Goal: Find specific page/section: Find specific page/section

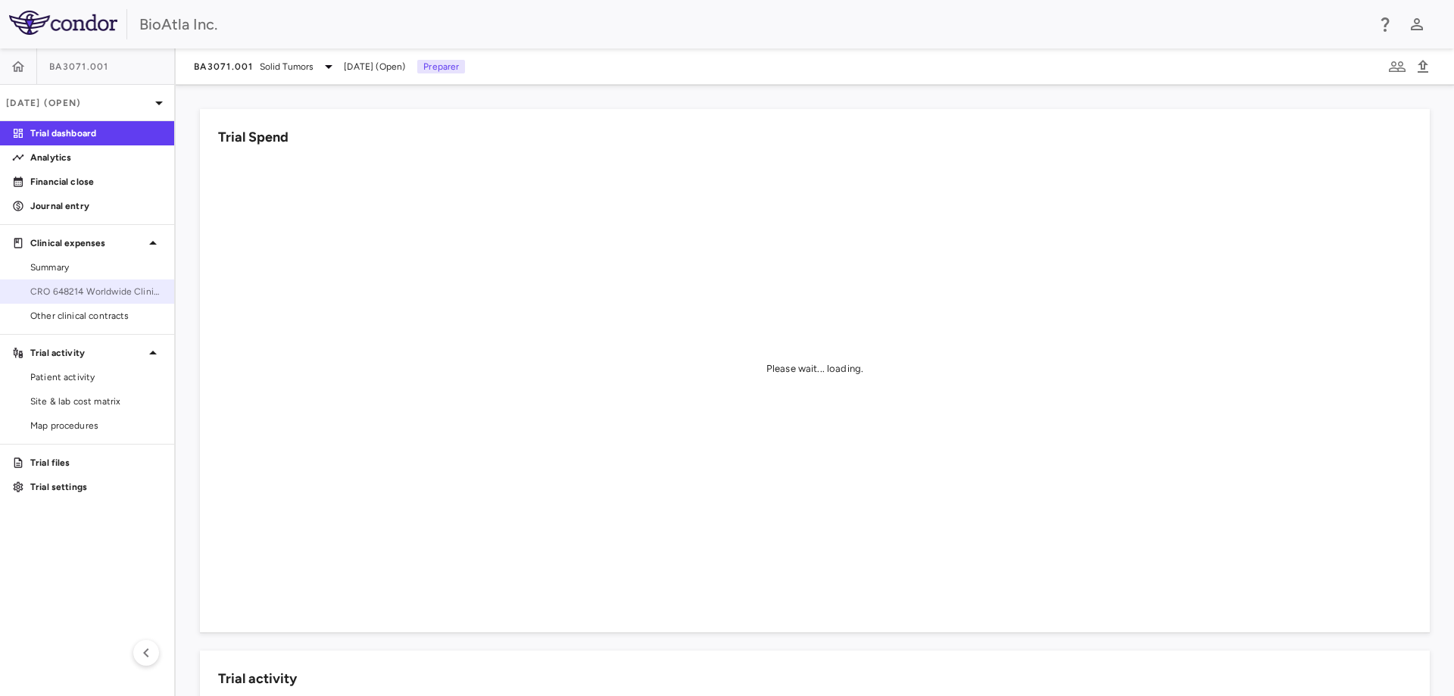
click at [143, 293] on span "CRO 648214 Worldwide Clinical Trials Holdings, Inc." at bounding box center [96, 292] width 132 height 14
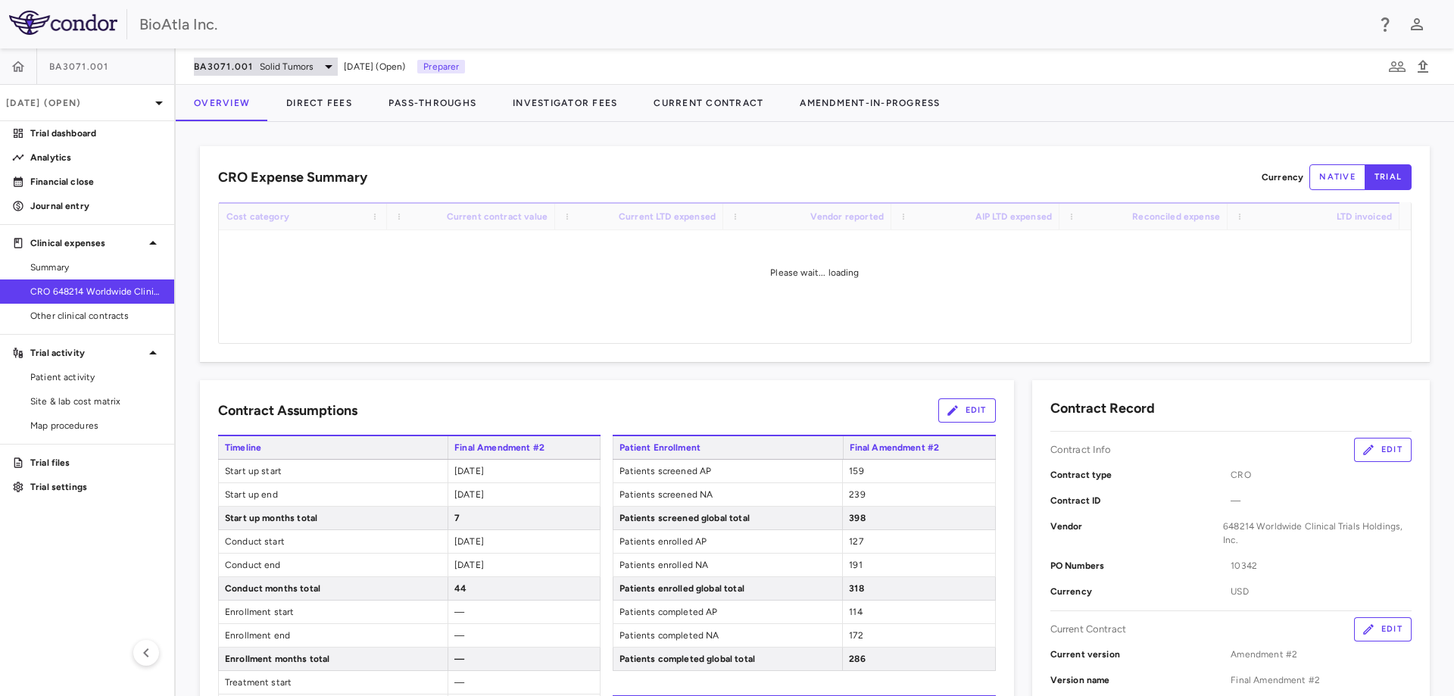
click at [335, 65] on icon at bounding box center [329, 67] width 18 height 18
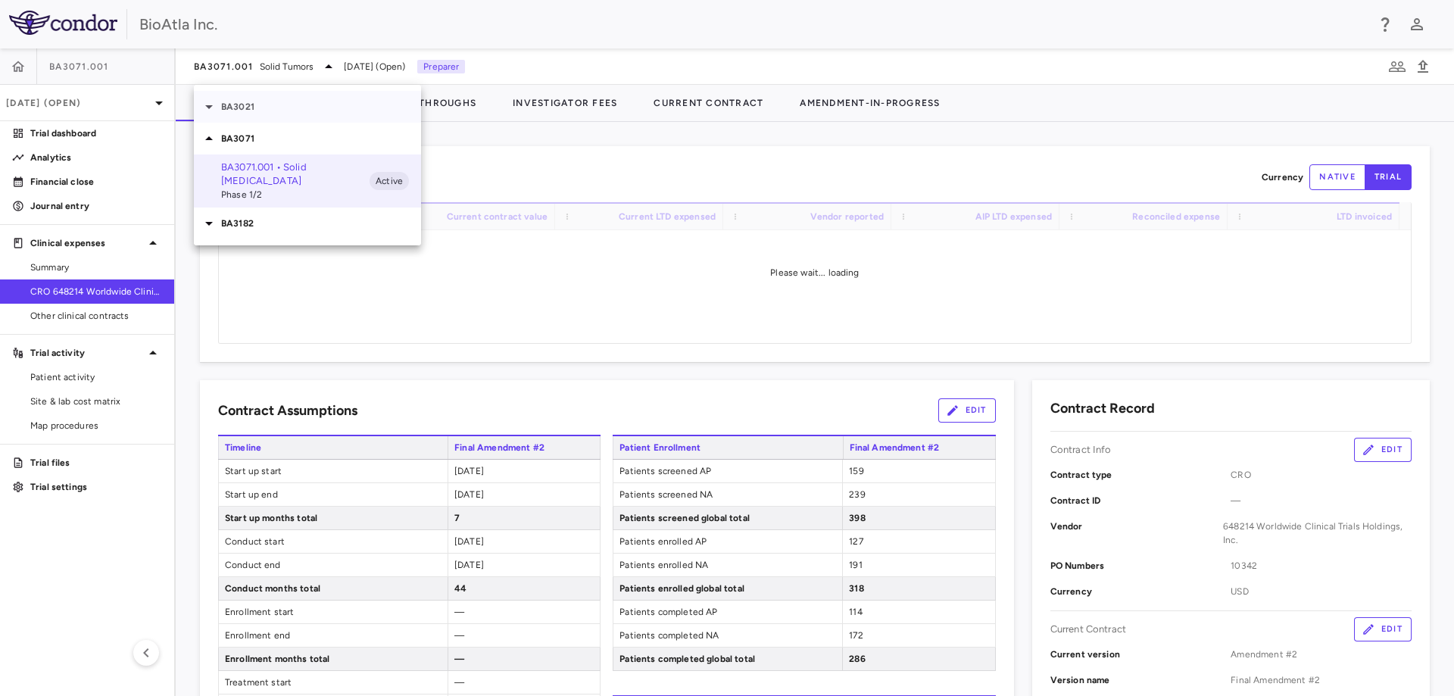
click at [254, 105] on p "BA3021" at bounding box center [321, 107] width 200 height 14
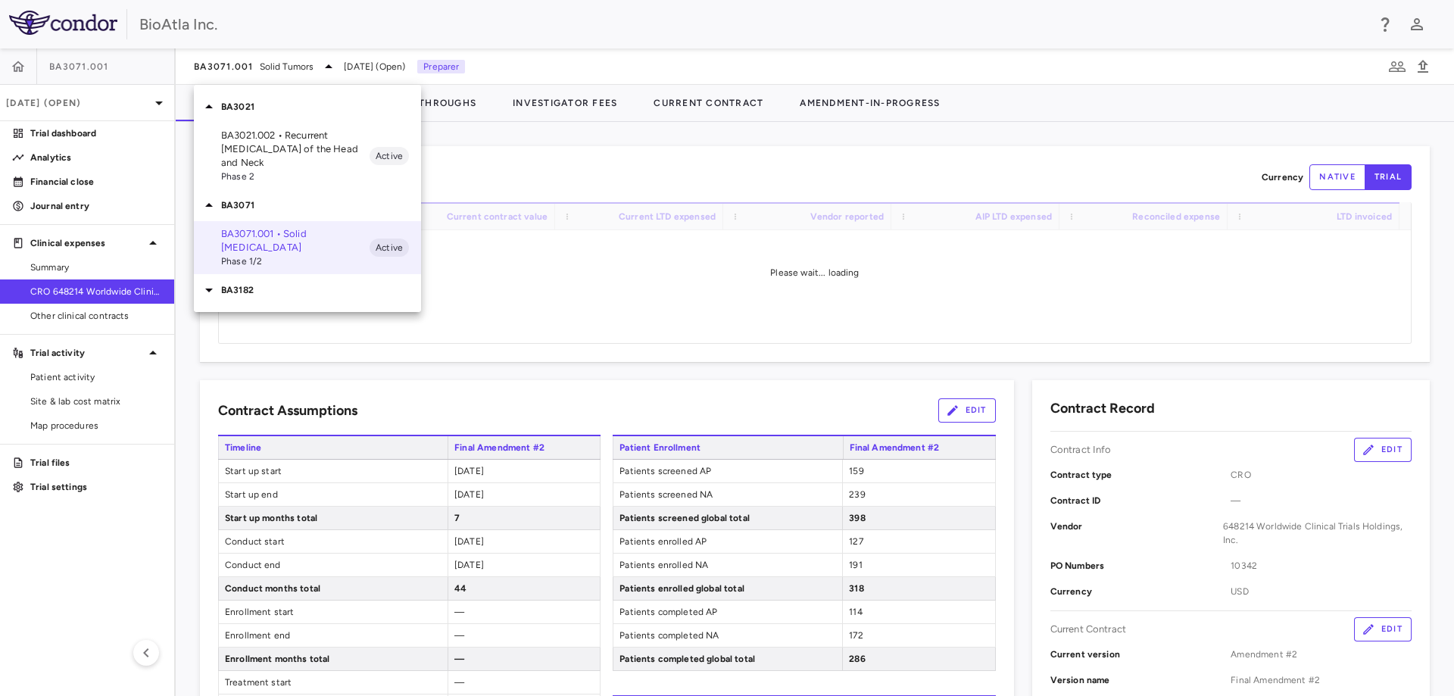
click at [248, 148] on p "BA3021.002 • Recurrent [MEDICAL_DATA] of the Head and Neck" at bounding box center [295, 149] width 148 height 41
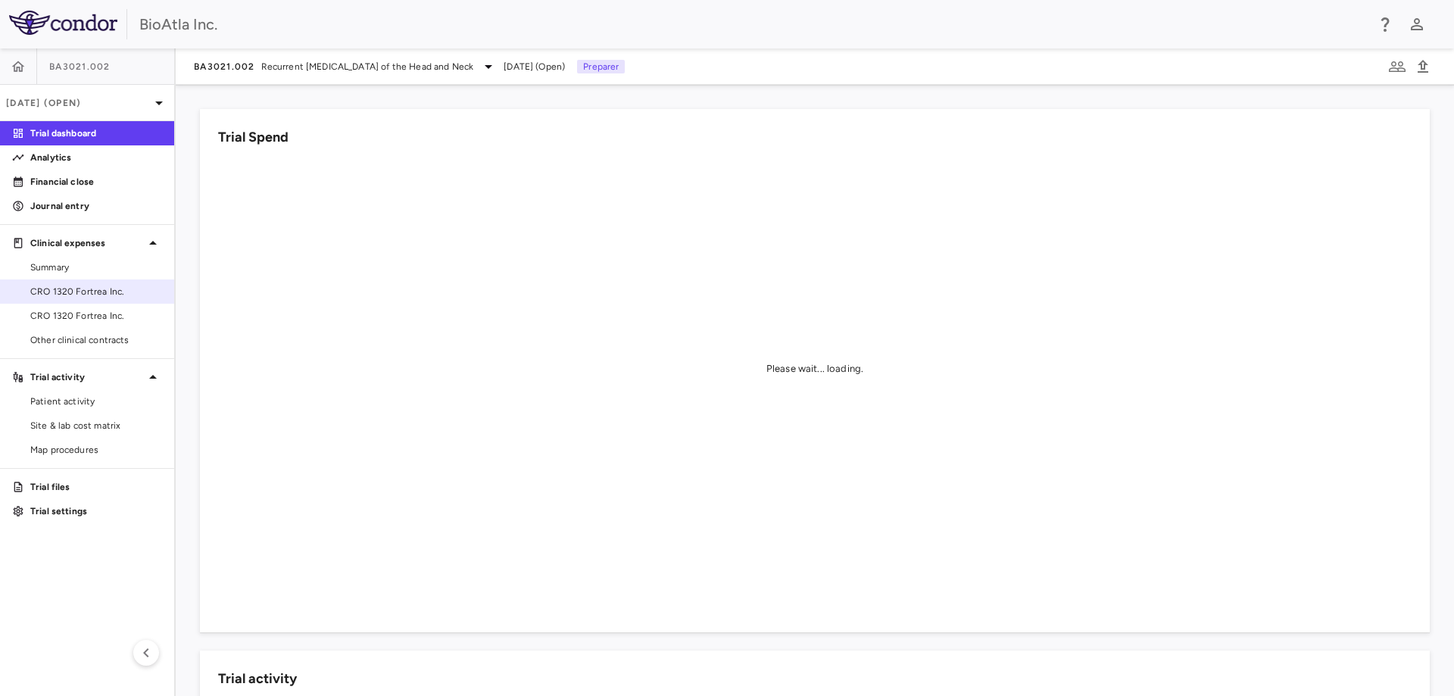
click at [87, 287] on span "CRO 1320 Fortrea Inc." at bounding box center [96, 292] width 132 height 14
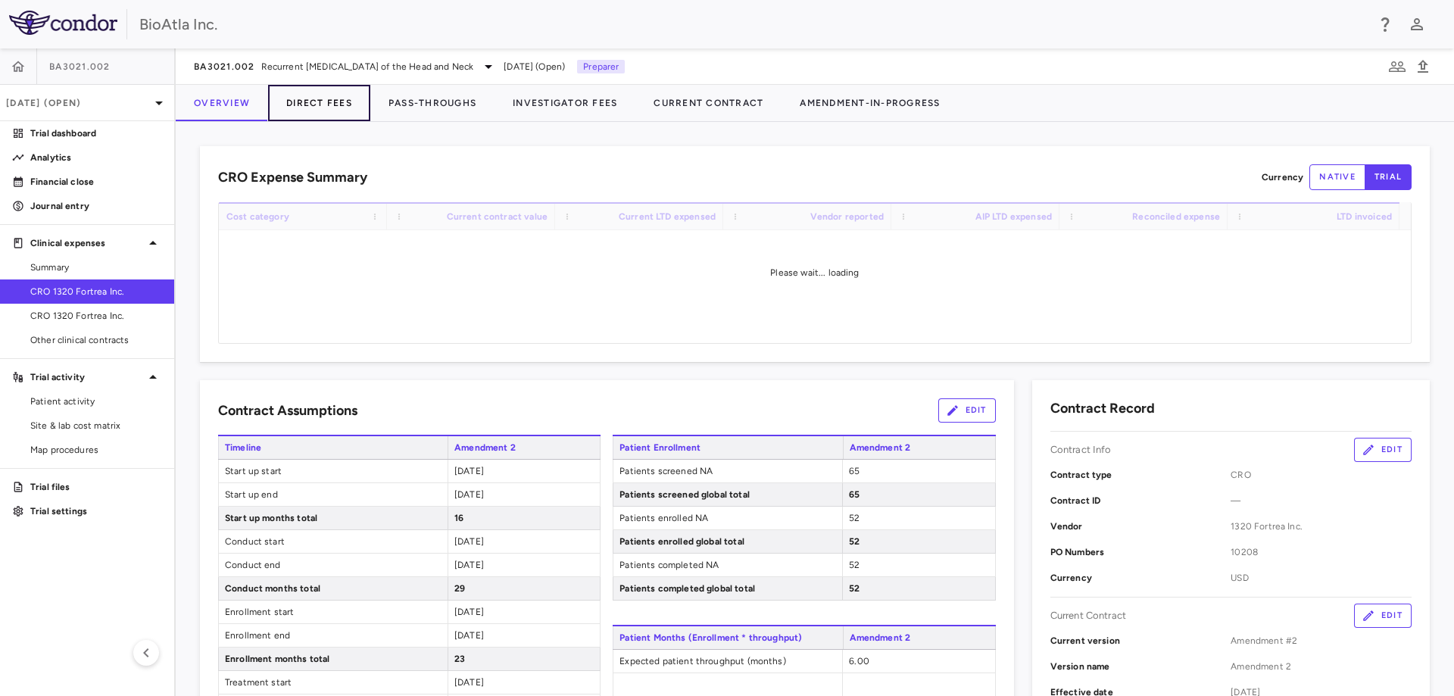
click at [331, 101] on button "Direct Fees" at bounding box center [319, 103] width 102 height 36
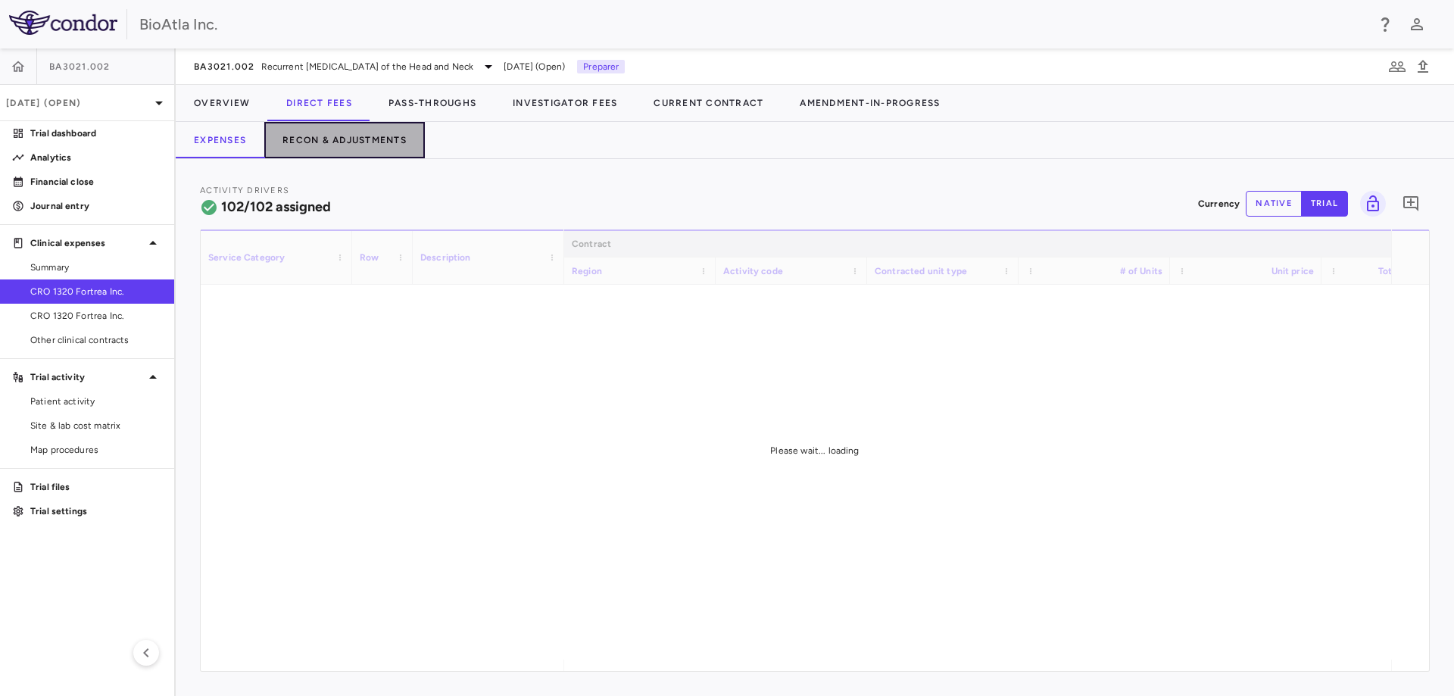
click at [352, 145] on button "Recon & Adjustments" at bounding box center [344, 140] width 161 height 36
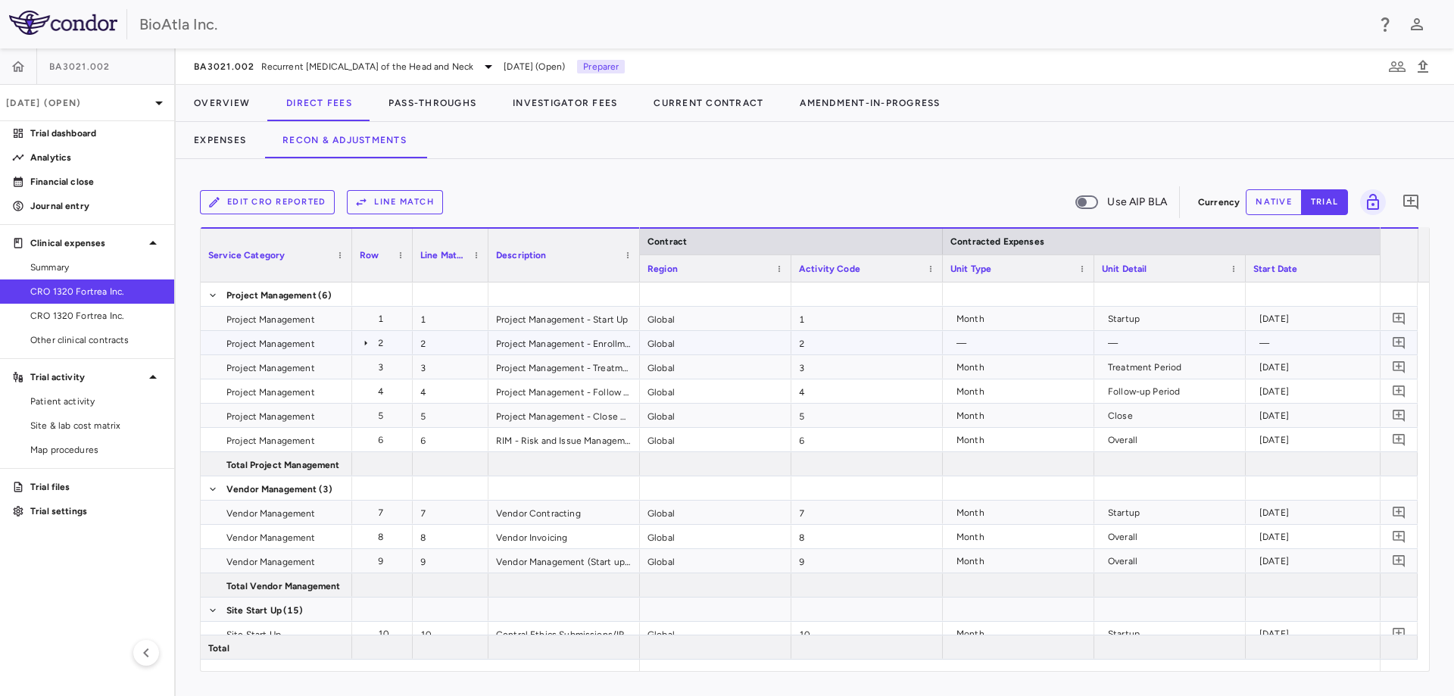
click at [362, 339] on icon at bounding box center [366, 343] width 12 height 12
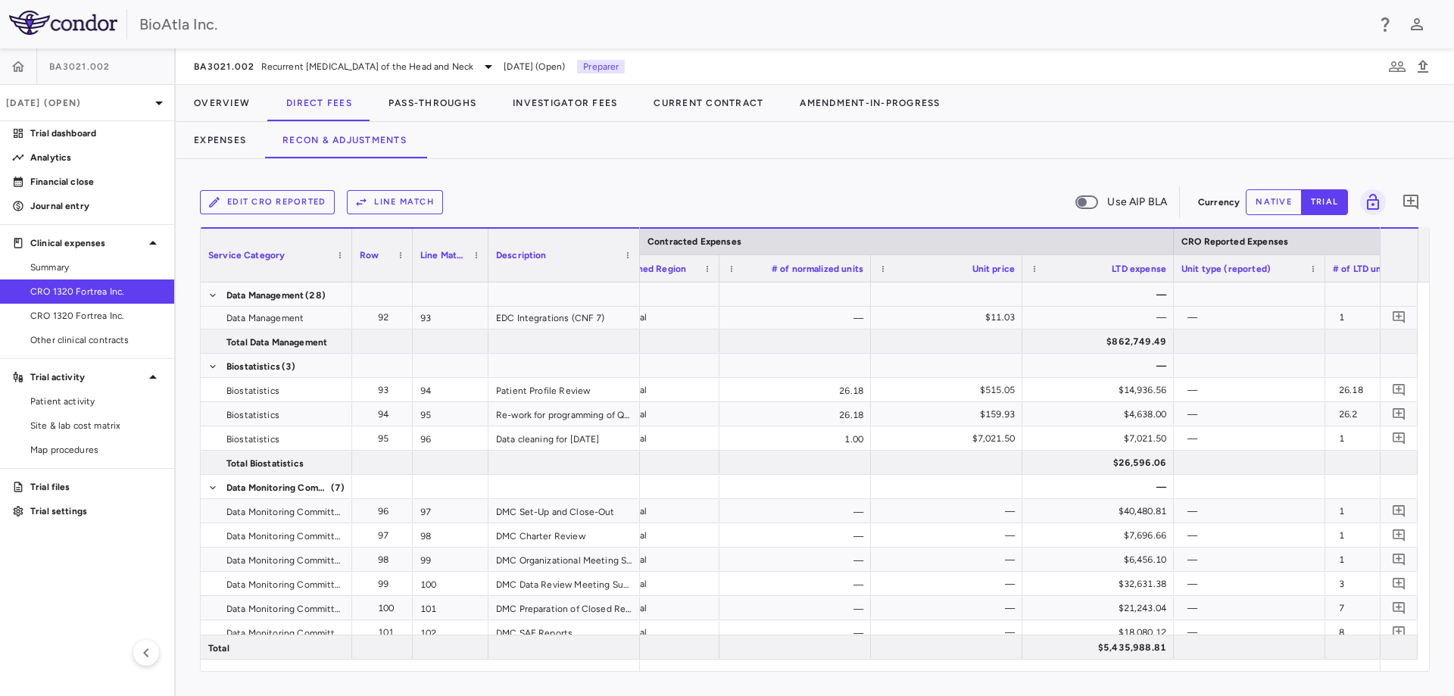
scroll to position [0, 1003]
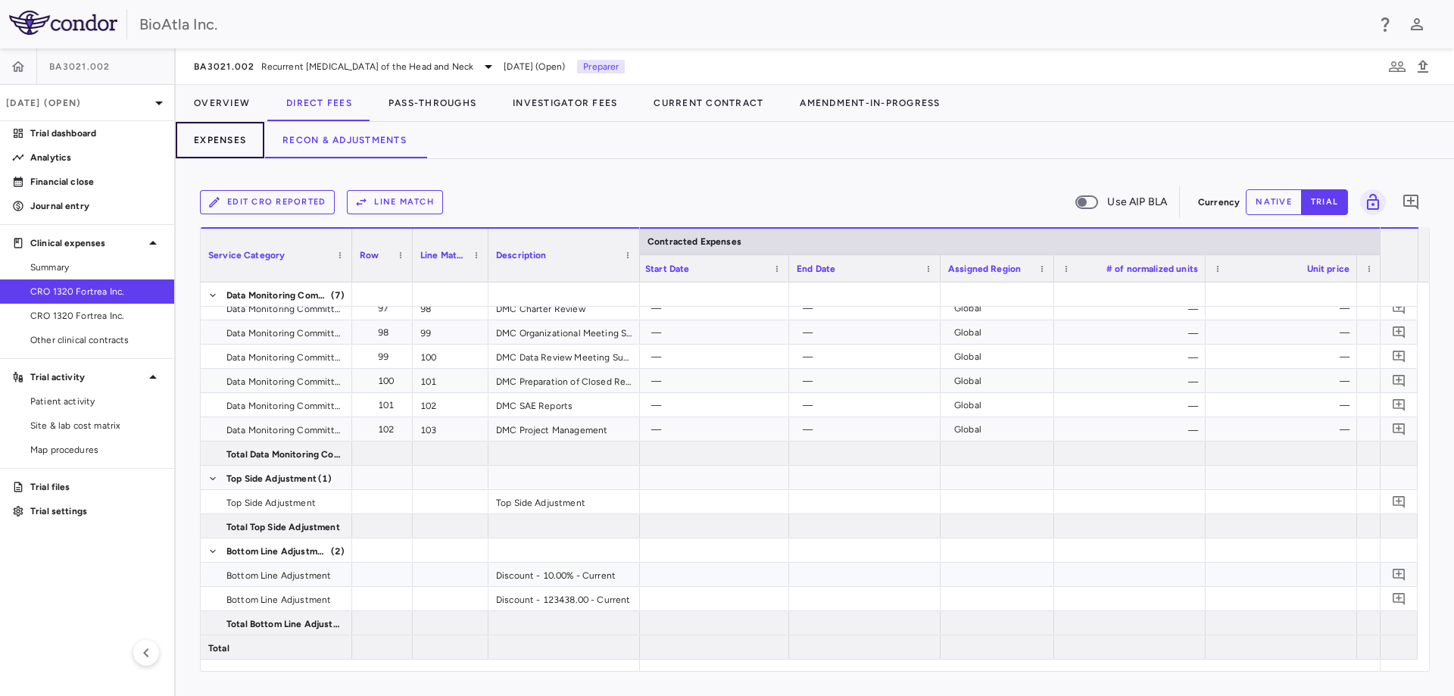
click at [221, 145] on button "Expenses" at bounding box center [220, 140] width 89 height 36
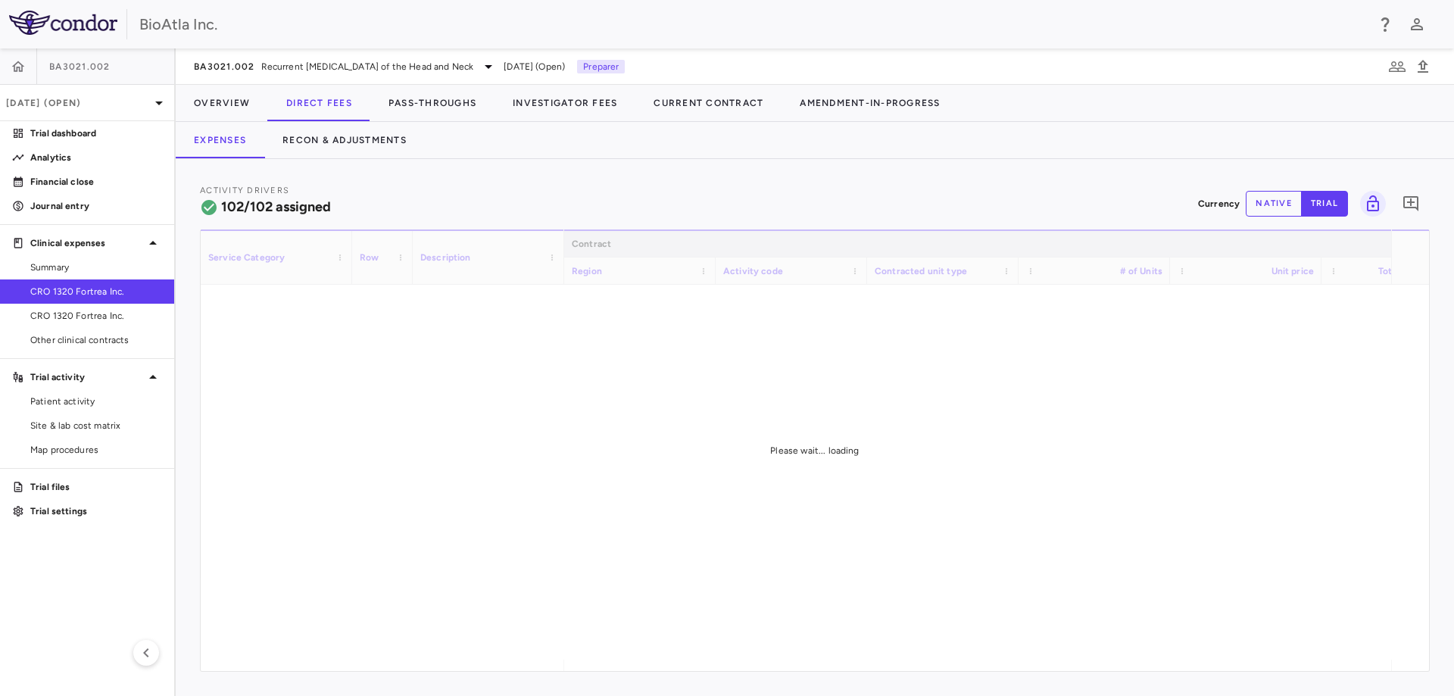
click at [779, 666] on div "Please wait... loading" at bounding box center [815, 451] width 1229 height 442
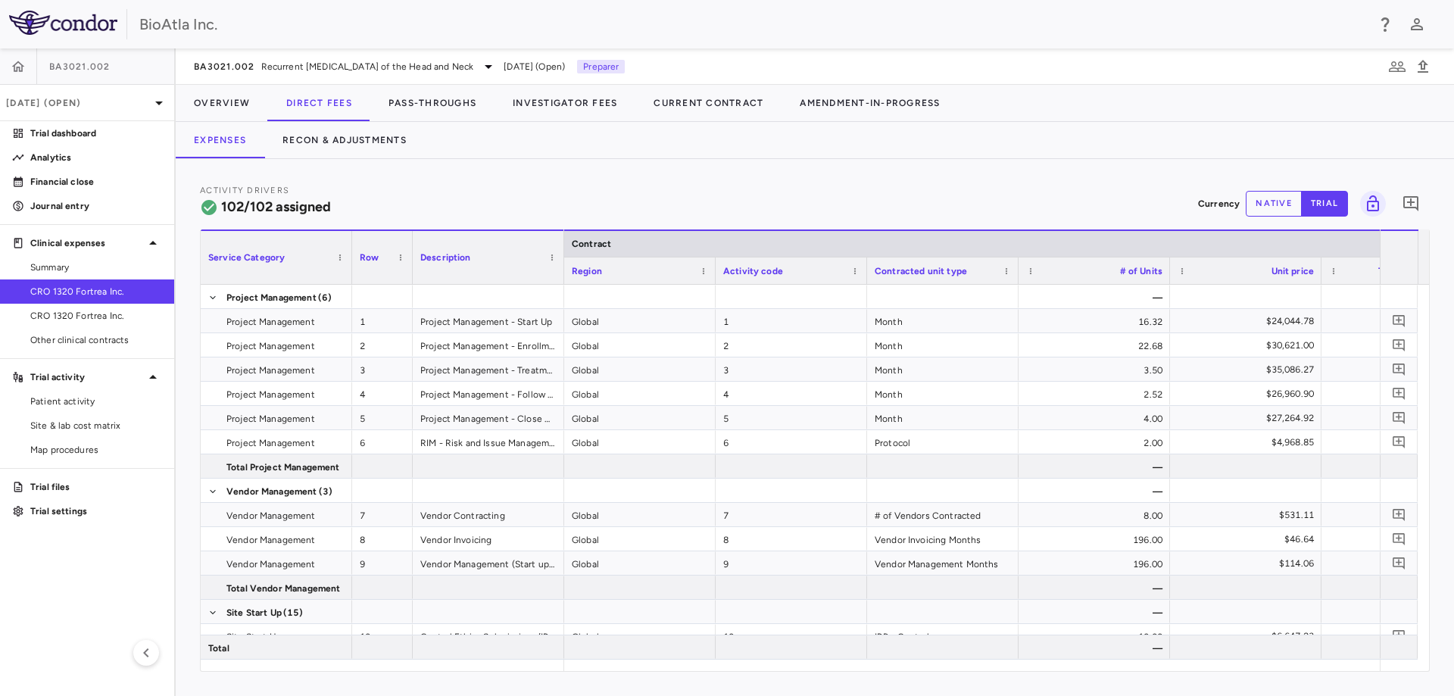
drag, startPoint x: 777, startPoint y: 668, endPoint x: 858, endPoint y: 668, distance: 81.1
click at [858, 668] on div "Service Category Row Description Contract Activity driver assignments 1" at bounding box center [815, 451] width 1229 height 442
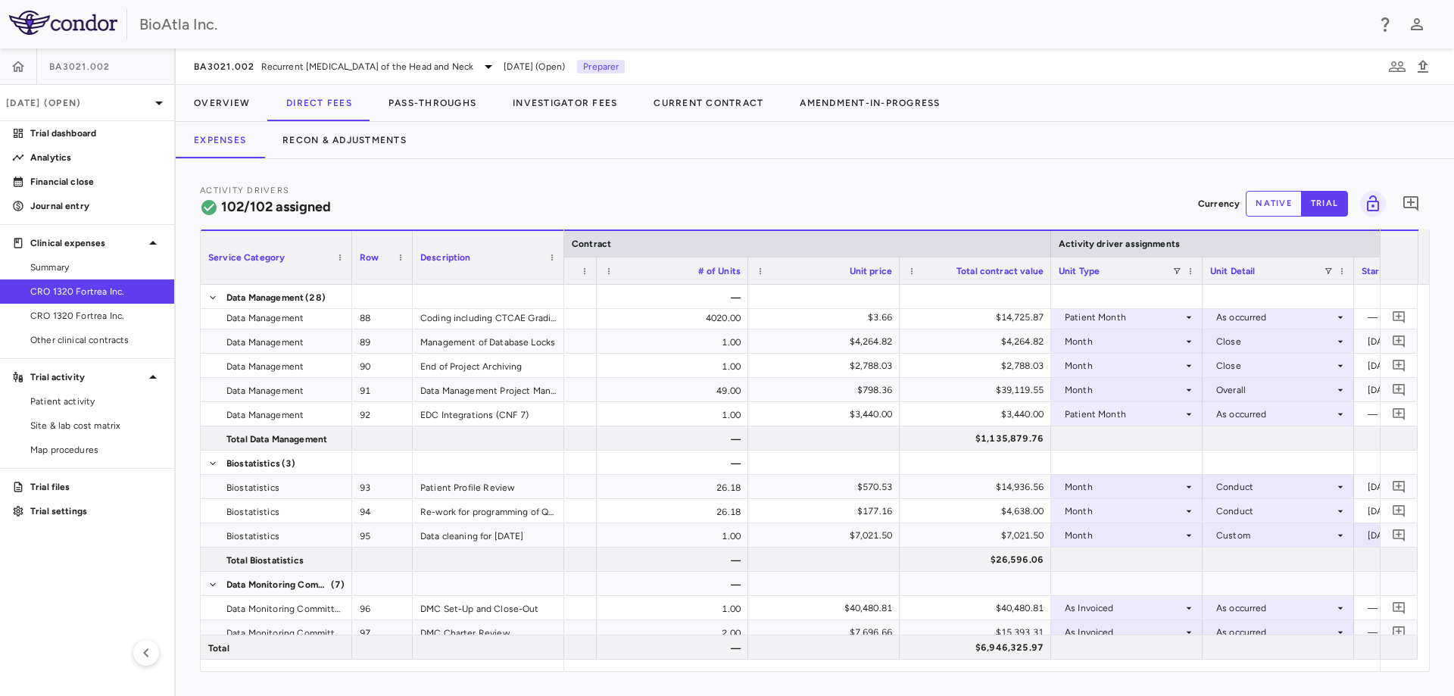
drag, startPoint x: 625, startPoint y: 675, endPoint x: 617, endPoint y: 676, distance: 8.5
click at [617, 676] on div "Activity Drivers 102/102 assigned Currency native trial 0 Service Category Drag…" at bounding box center [815, 427] width 1279 height 537
